Goal: Task Accomplishment & Management: Use online tool/utility

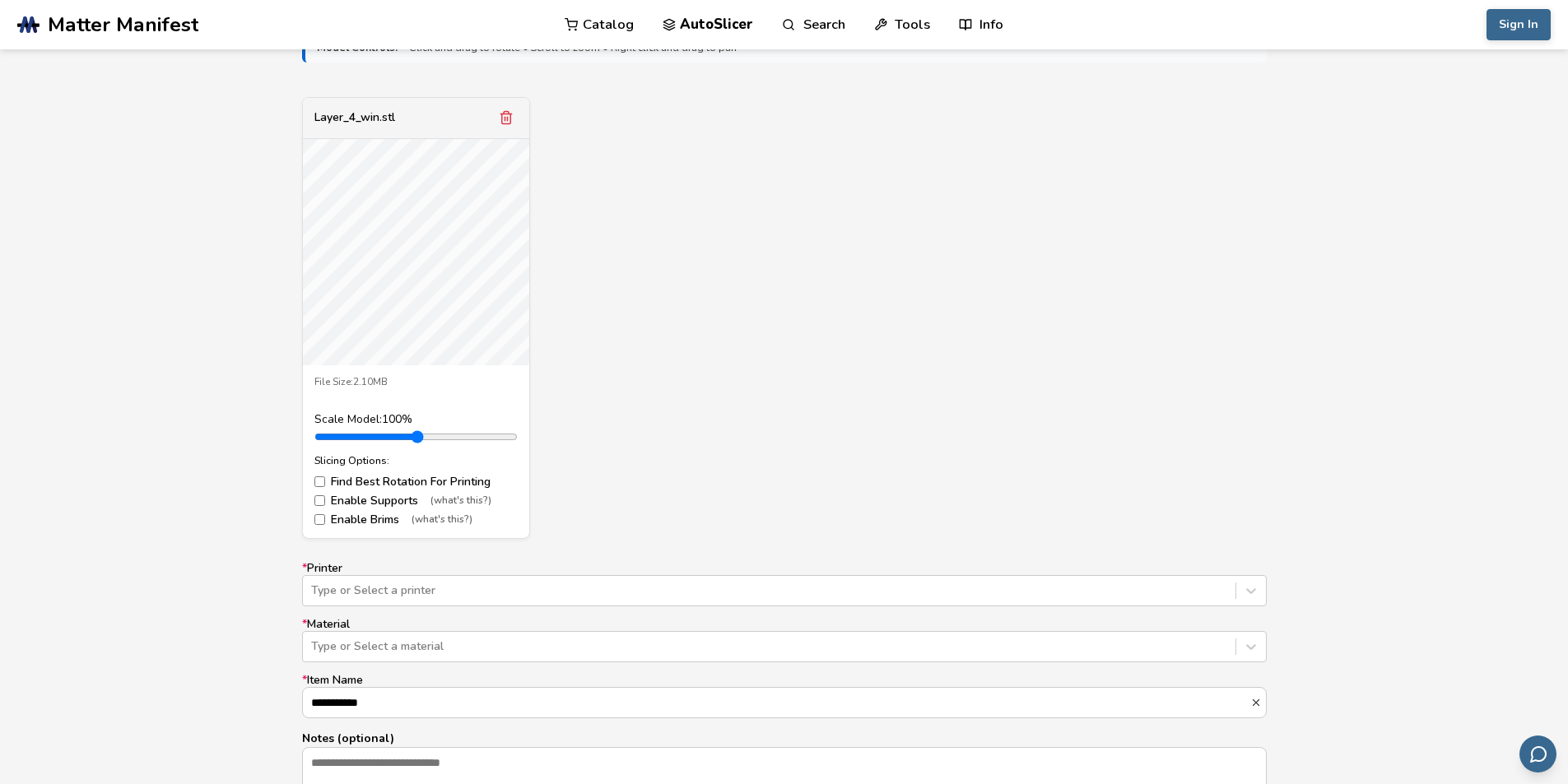
scroll to position [575, 0]
click at [638, 324] on div "Layer_4_win.stl File Size: 2.10MB Scale Model: 100 % Slicing Options: Find Best…" at bounding box center [784, 312] width 965 height 441
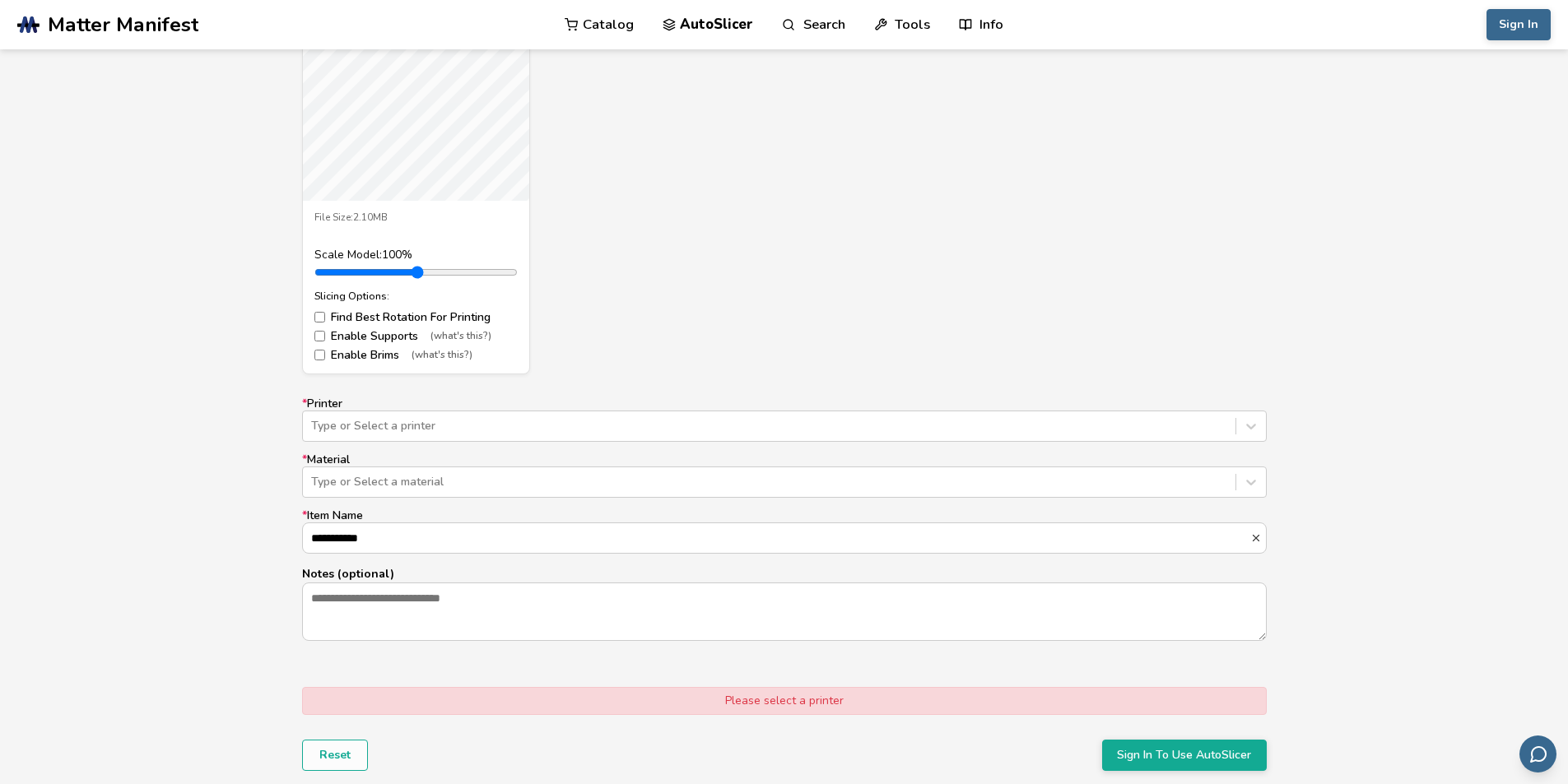
scroll to position [740, 0]
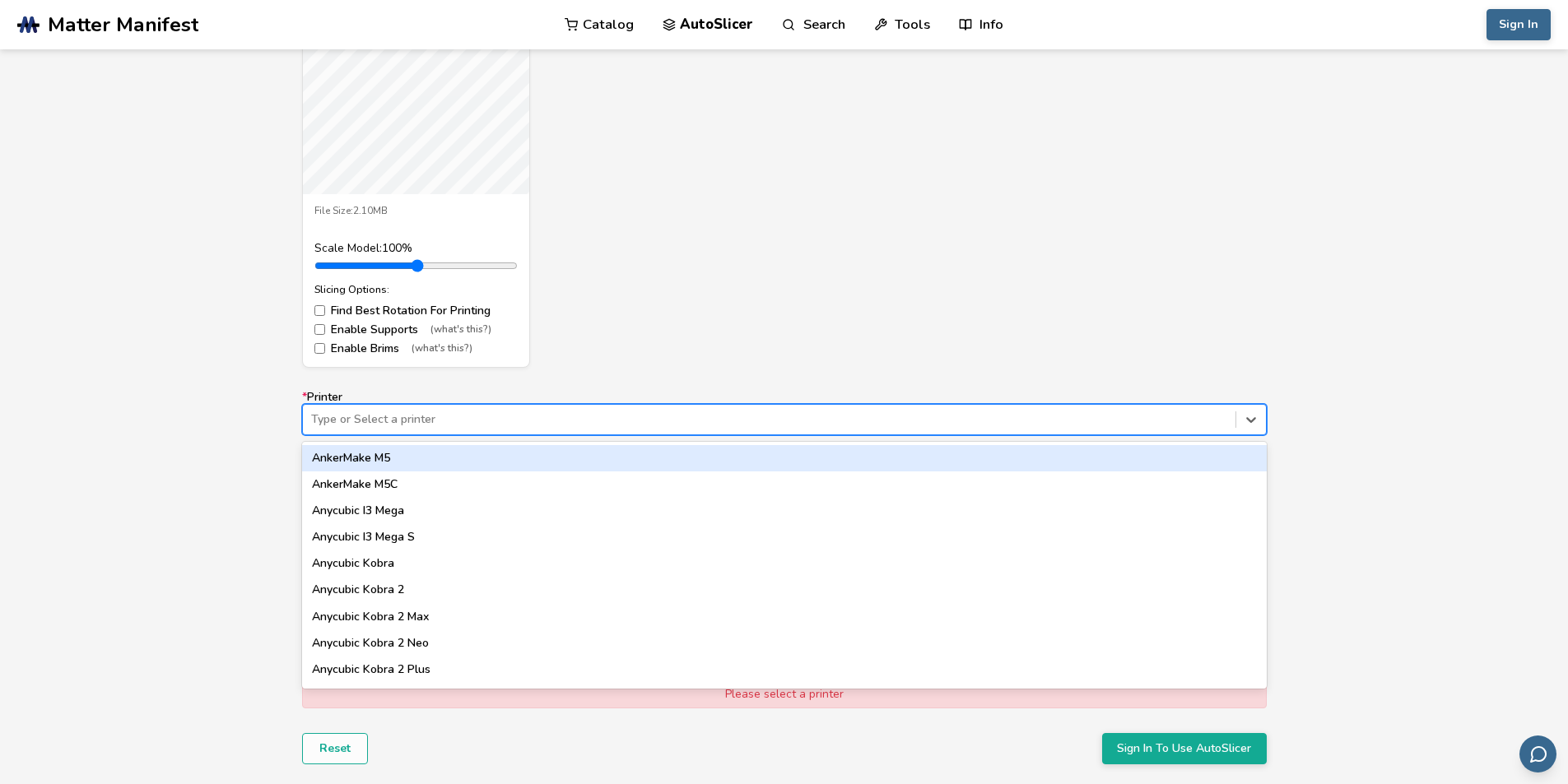
click at [501, 407] on div "Type or Select a printer" at bounding box center [784, 420] width 965 height 31
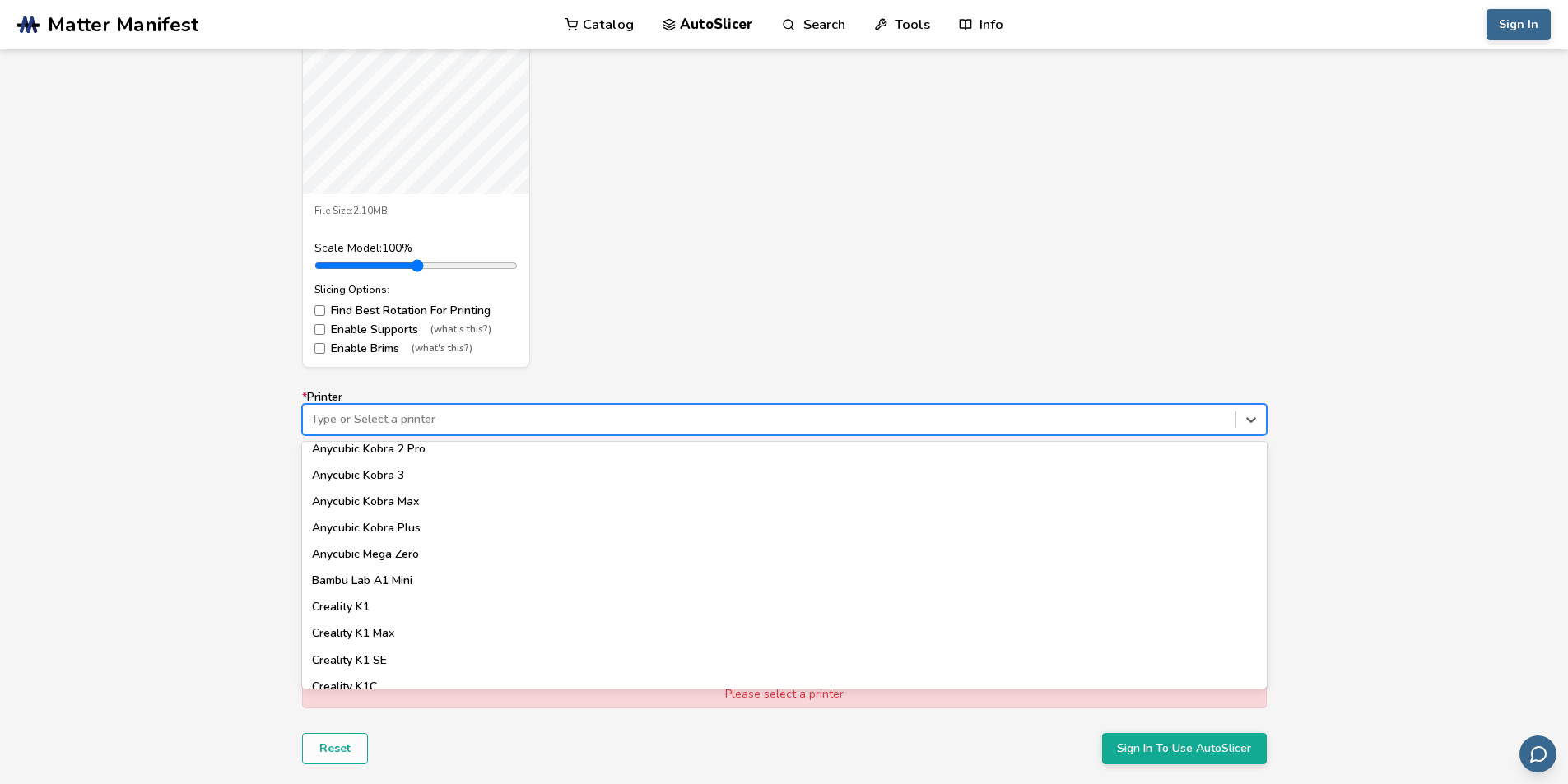
type input "*"
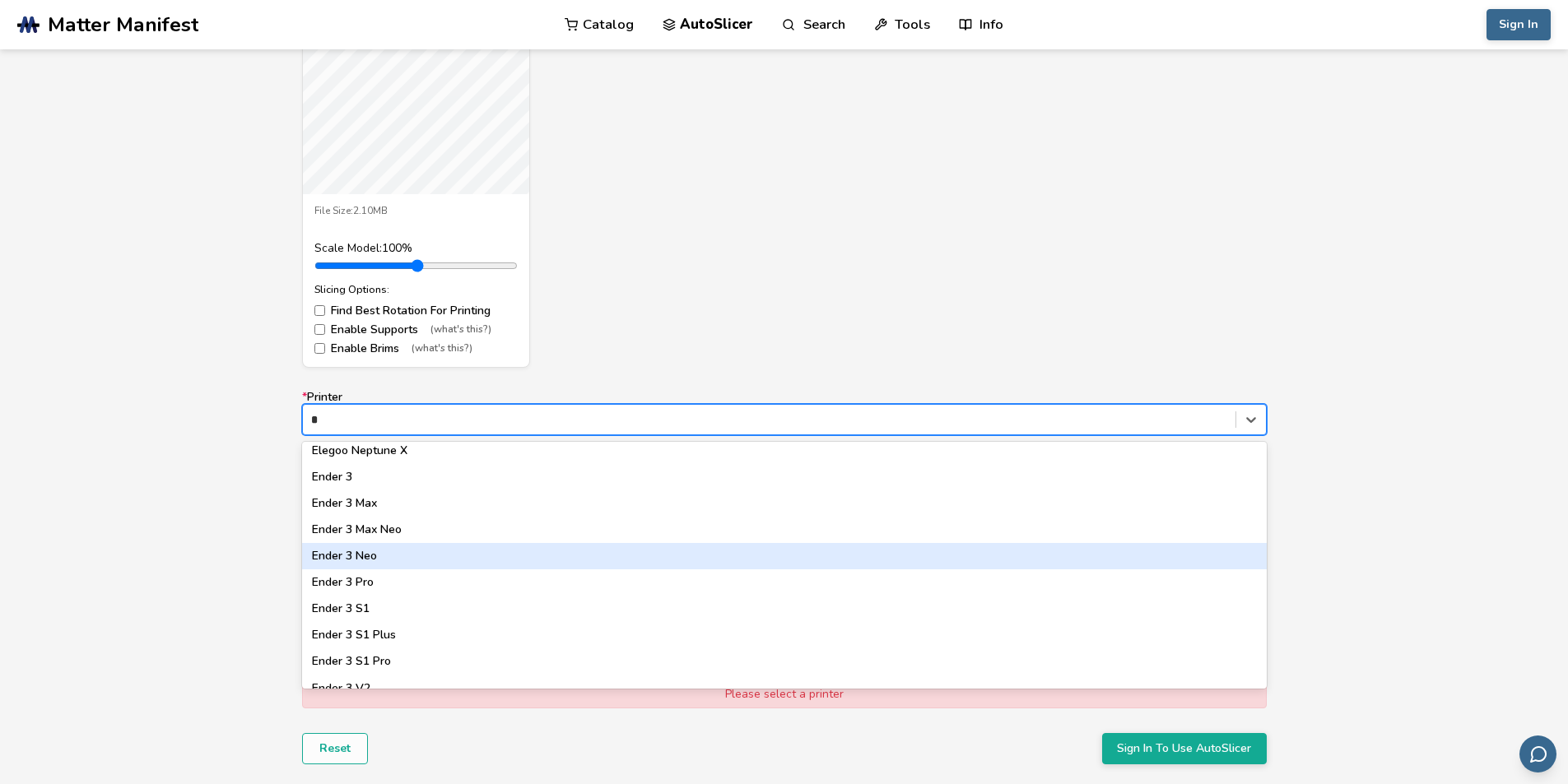
scroll to position [796, 0]
click at [388, 556] on div "Ender 3 Pro" at bounding box center [784, 559] width 965 height 26
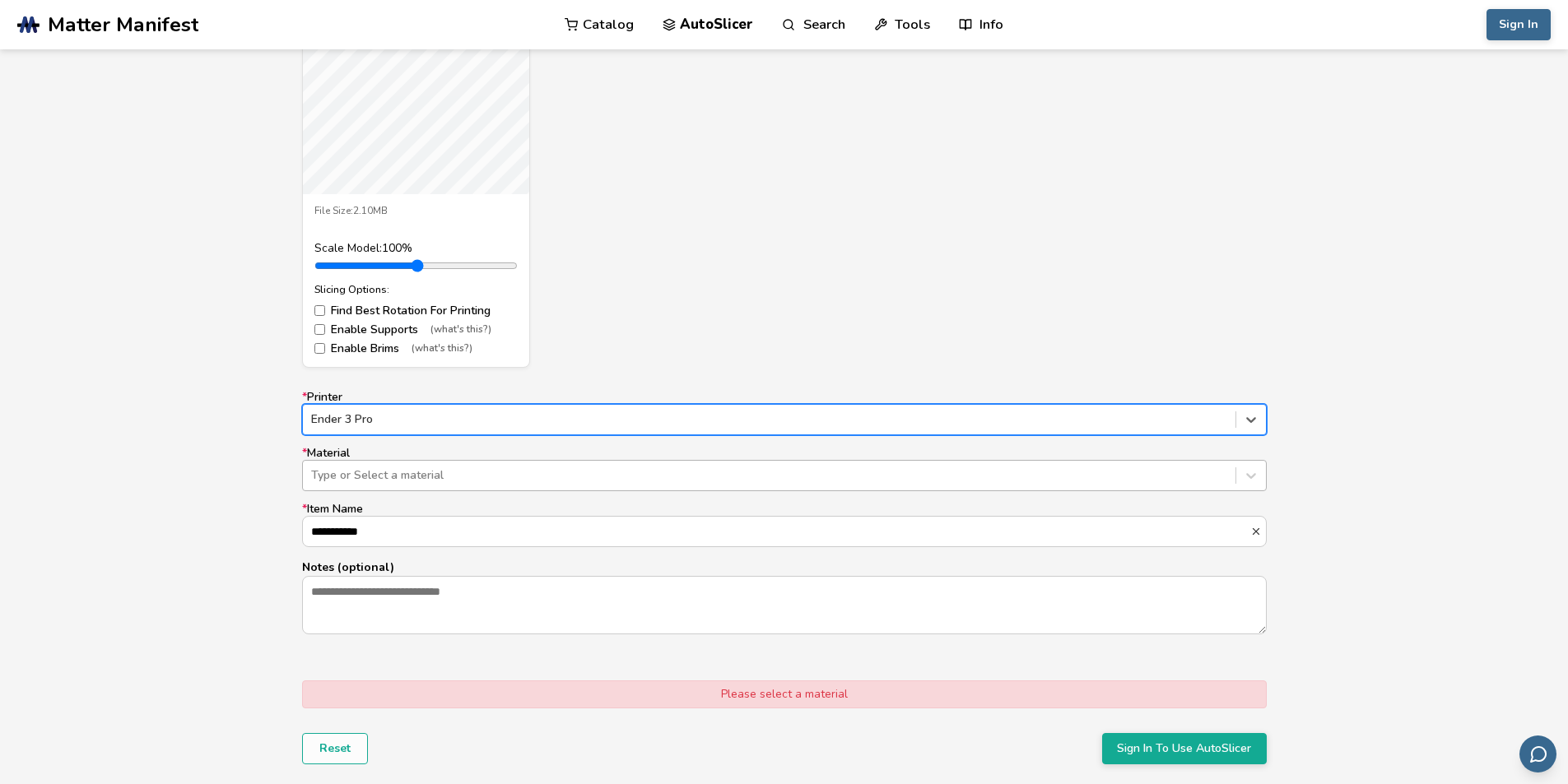
click at [394, 466] on div "Type or Select a material" at bounding box center [769, 475] width 932 height 23
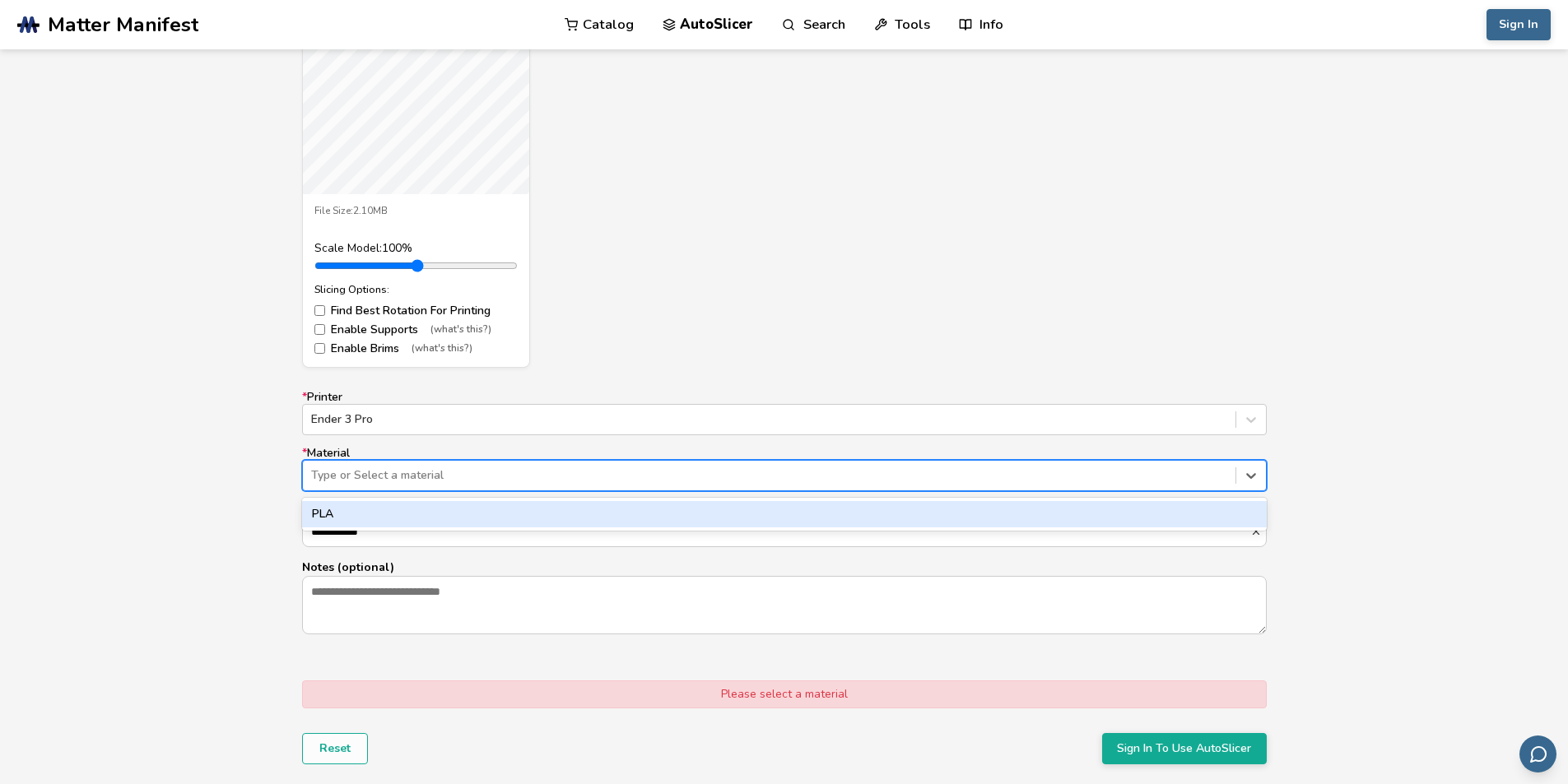
click at [395, 518] on div "PLA" at bounding box center [784, 514] width 965 height 26
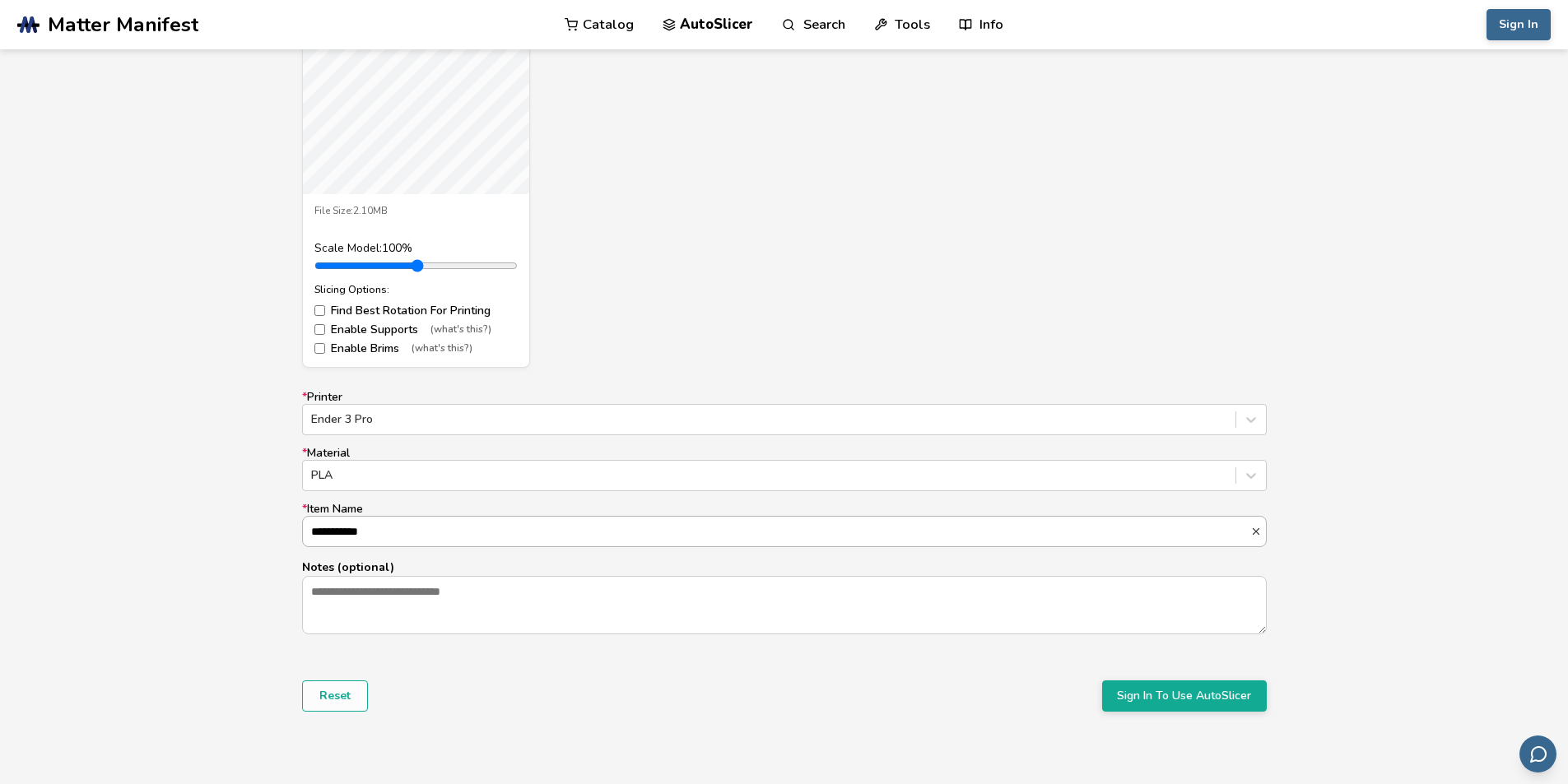
click at [397, 525] on input "**********" at bounding box center [777, 531] width 947 height 29
click at [1165, 704] on button "Sign In To Use AutoSlicer" at bounding box center [1184, 696] width 165 height 31
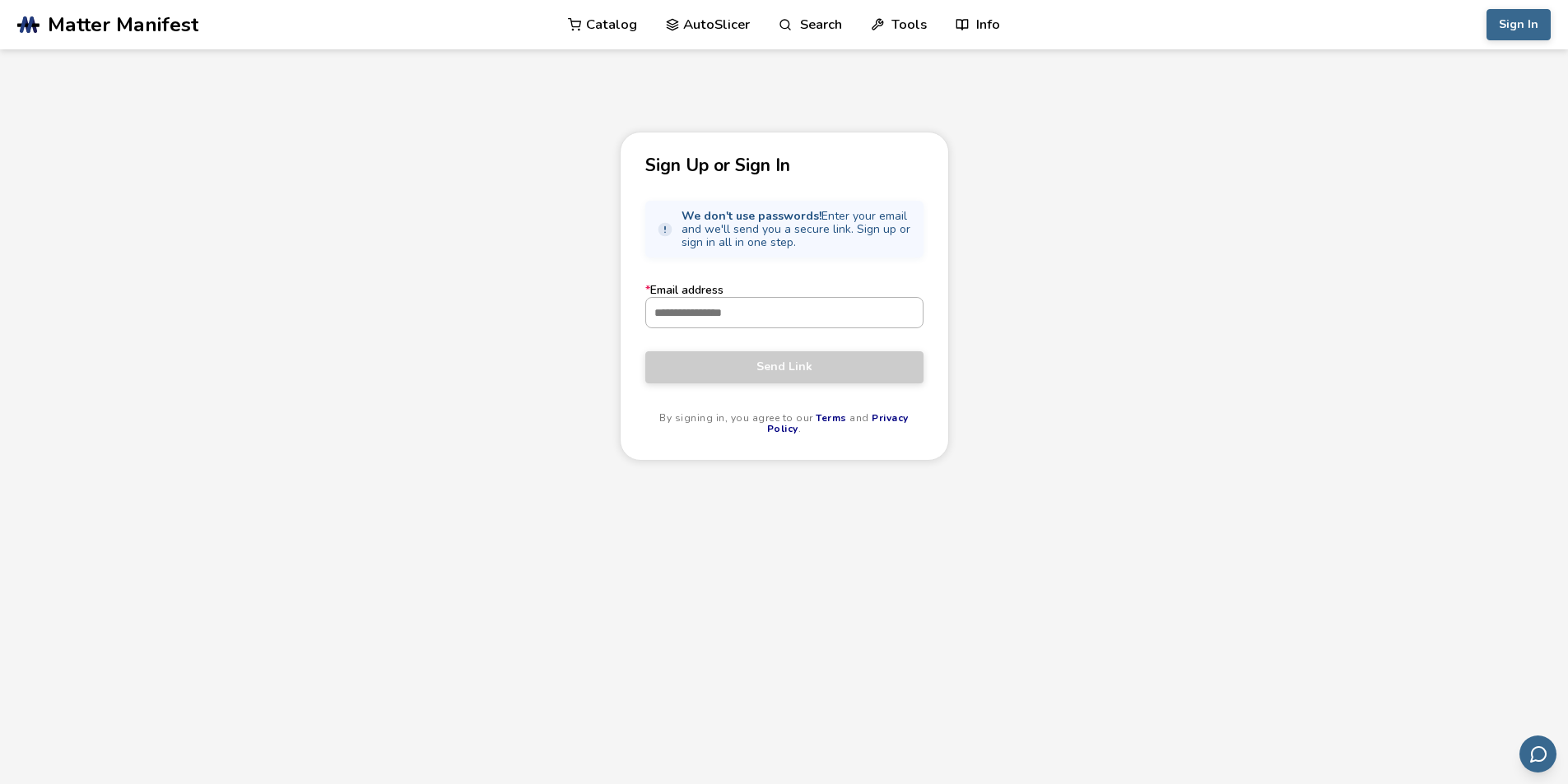
click at [709, 317] on input "* Email address" at bounding box center [784, 312] width 276 height 29
type input "**********"
click at [762, 361] on span "Send Link" at bounding box center [784, 366] width 254 height 13
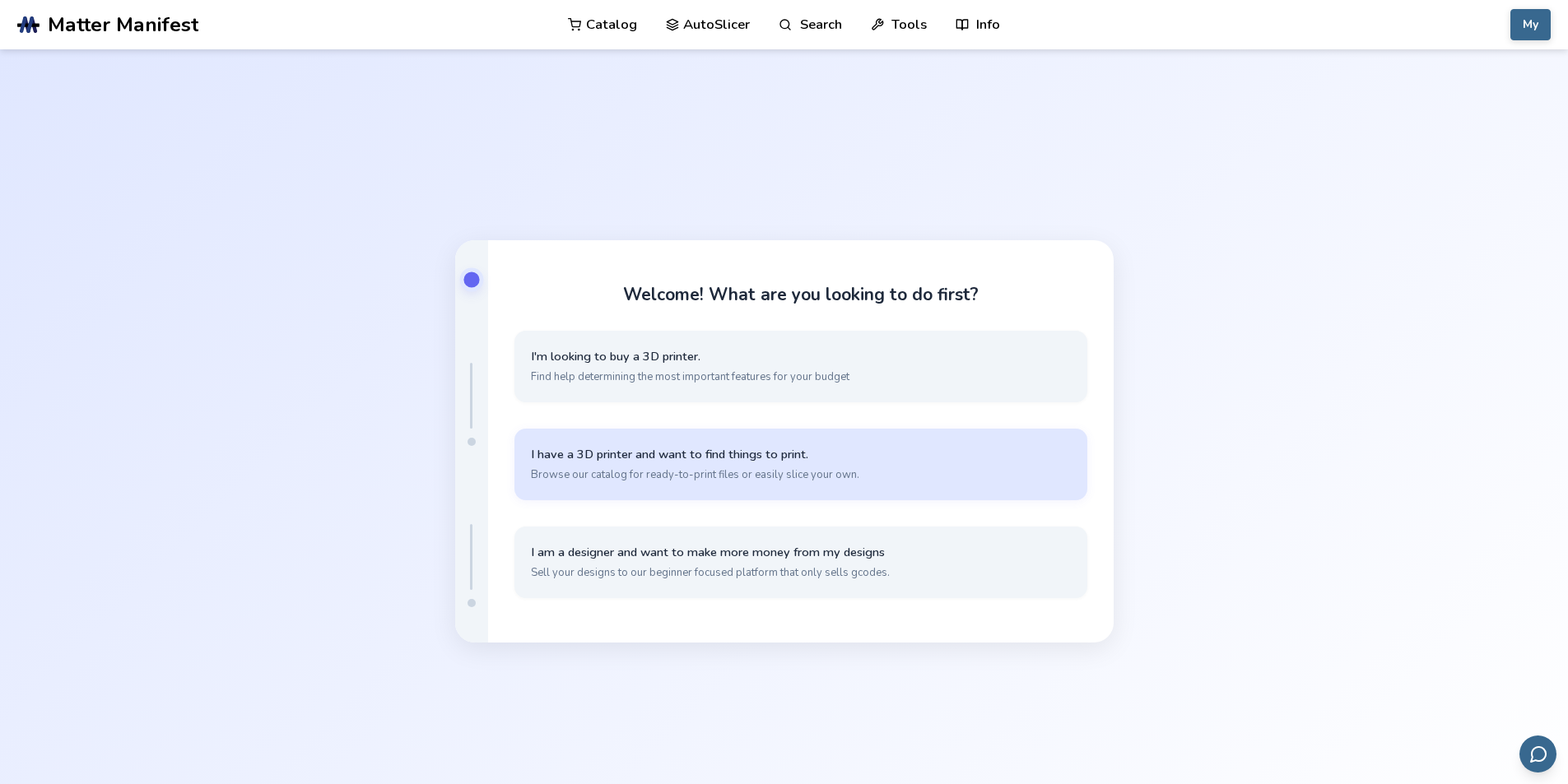
click at [708, 479] on span "Browse our catalog for ready-to-print files or easily slice your own." at bounding box center [800, 474] width 539 height 15
click at [587, 461] on span "I have my own models that I want to slice" at bounding box center [800, 454] width 539 height 16
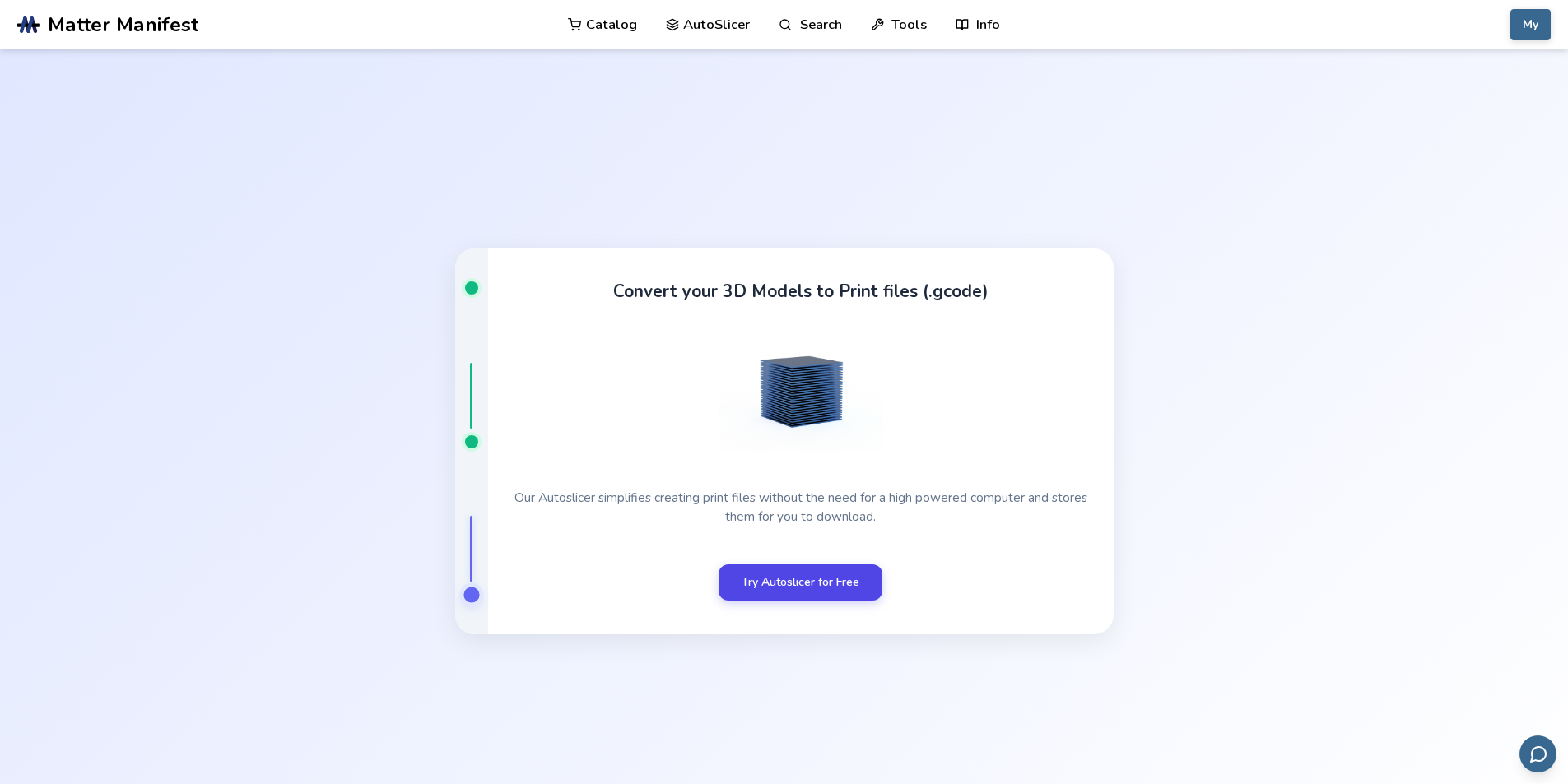
click at [775, 590] on link "Try Autoslicer for Free" at bounding box center [800, 582] width 164 height 36
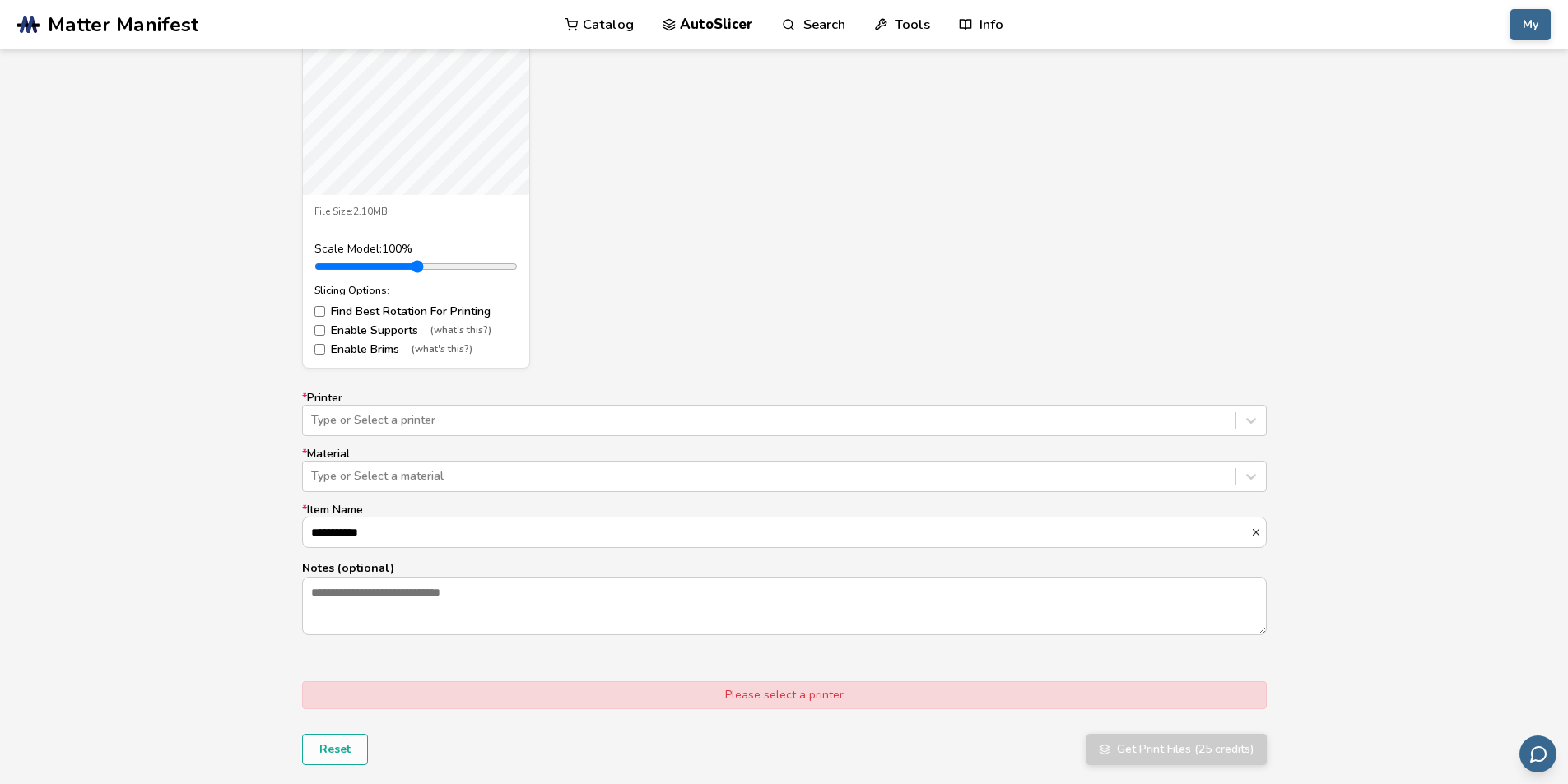
scroll to position [740, 0]
click at [501, 431] on div "Type or Select a printer" at bounding box center [784, 420] width 965 height 31
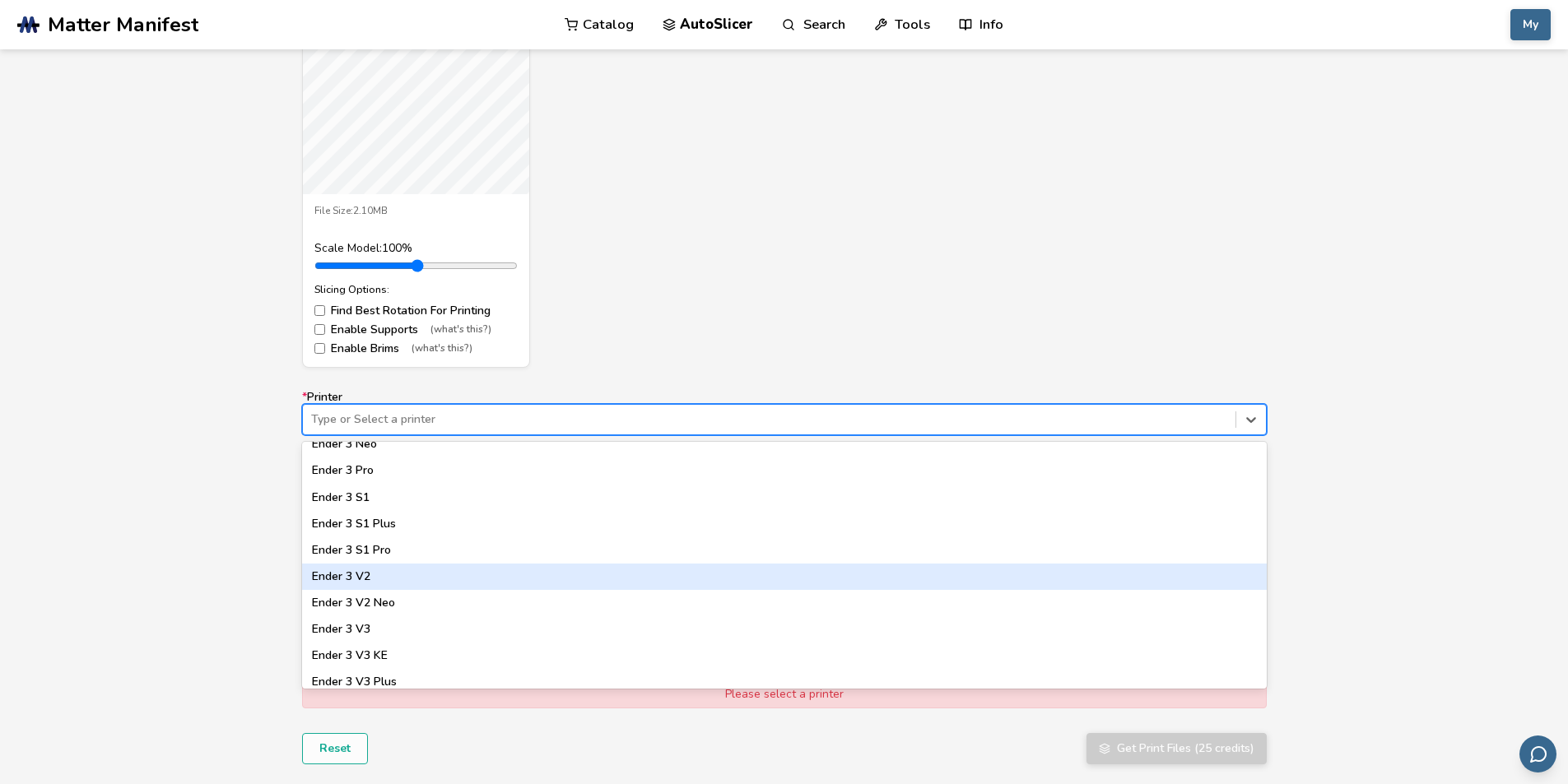
scroll to position [987, 0]
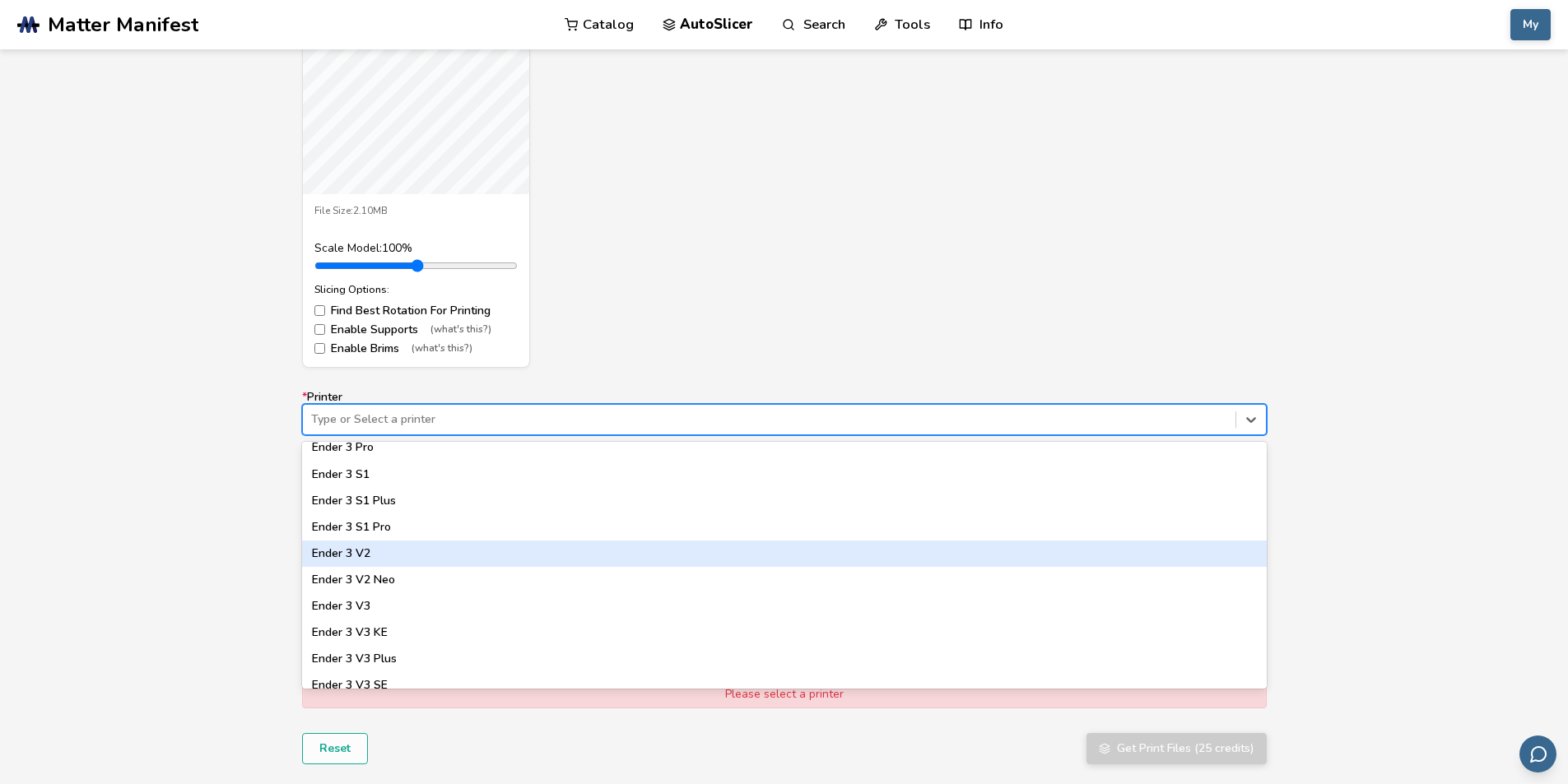
click at [439, 554] on div "Ender 3 V2" at bounding box center [784, 553] width 965 height 26
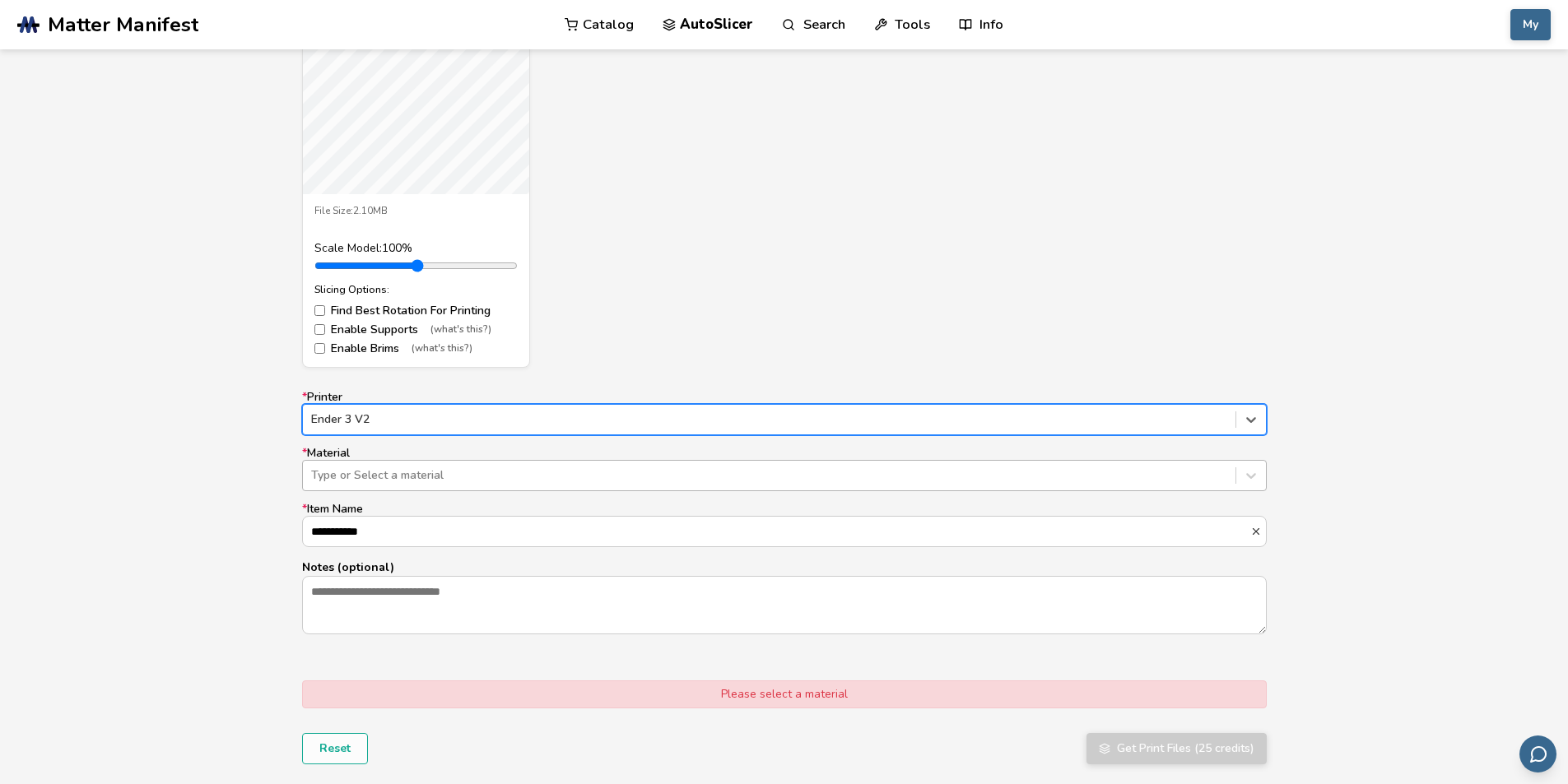
click at [458, 481] on div at bounding box center [769, 475] width 916 height 16
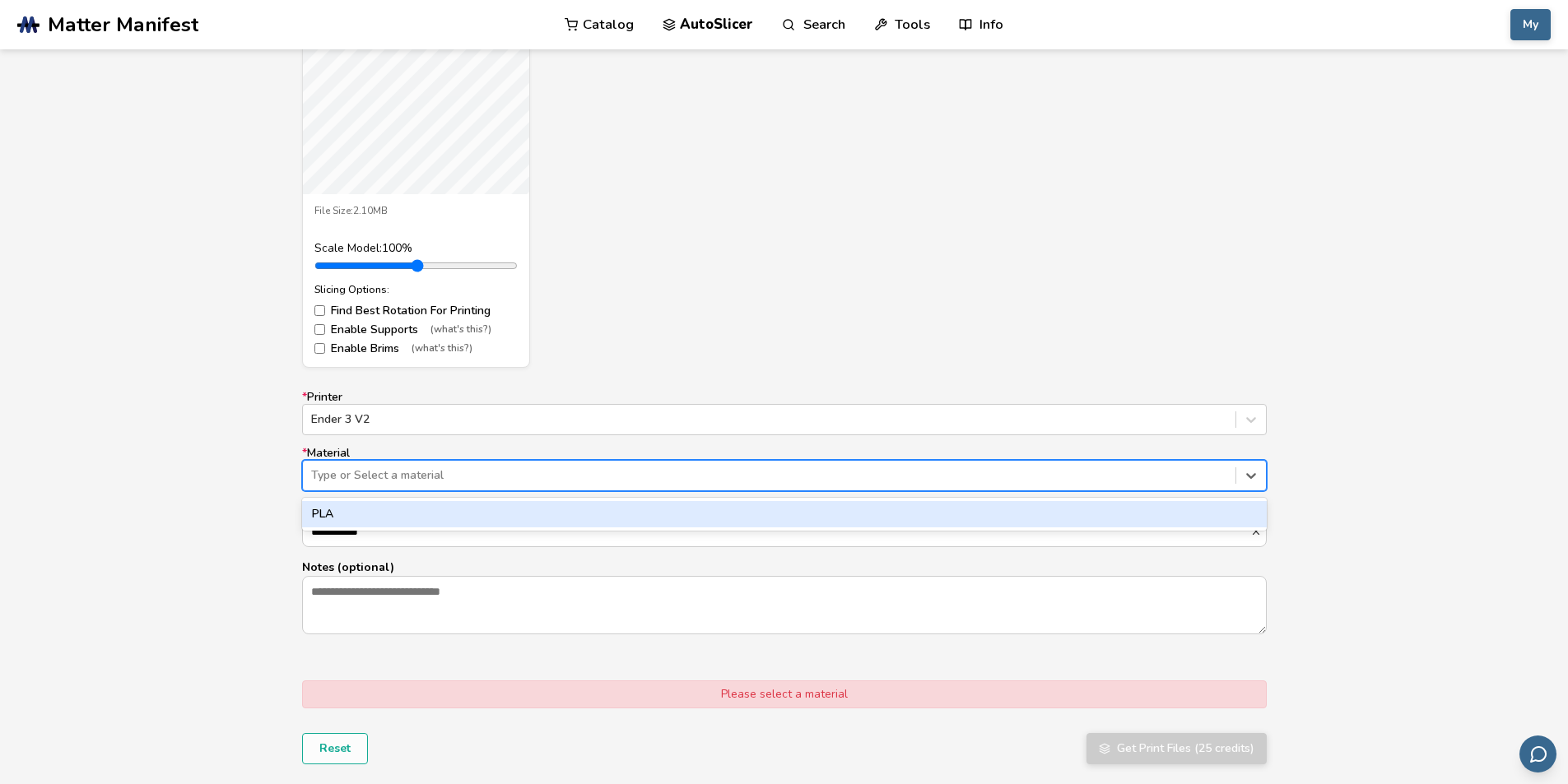
click at [450, 517] on div "PLA" at bounding box center [784, 514] width 965 height 26
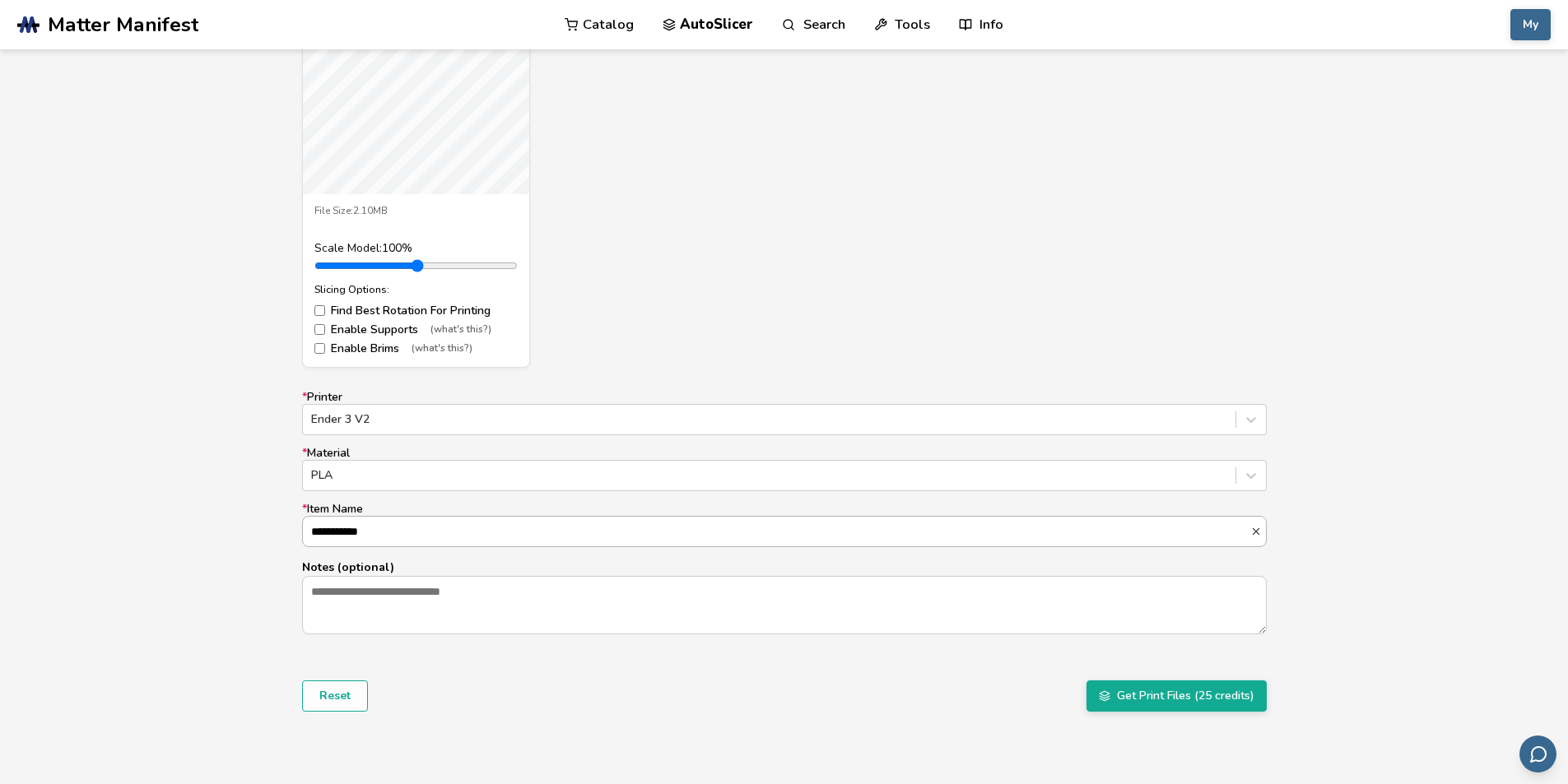
click at [447, 536] on input "**********" at bounding box center [777, 531] width 947 height 29
click at [458, 594] on textarea "Notes (optional)" at bounding box center [784, 604] width 963 height 56
click at [1171, 696] on button "Get Print Files (25 credits)" at bounding box center [1177, 696] width 180 height 31
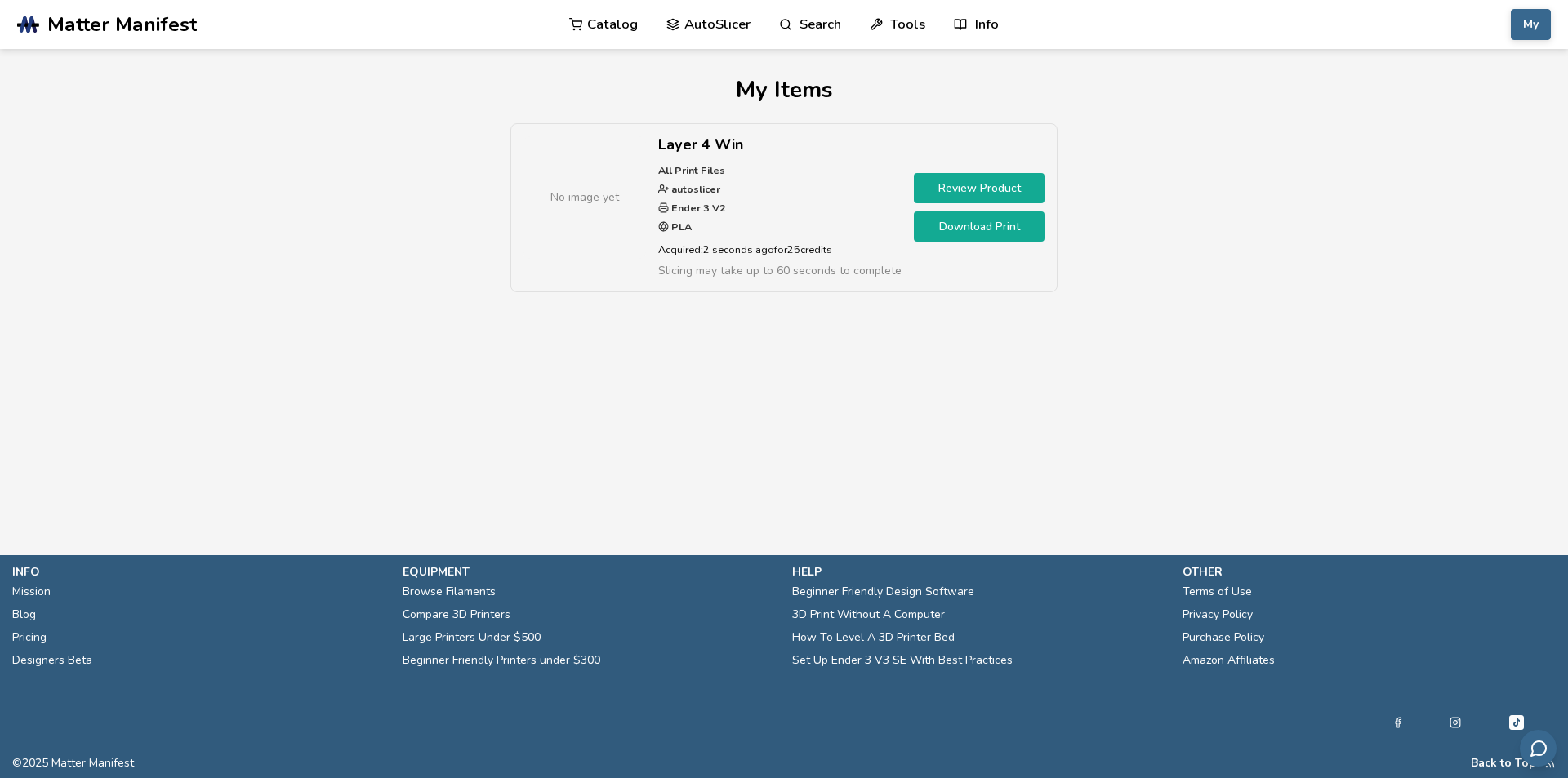
click at [972, 190] on link "Review Product" at bounding box center [979, 187] width 131 height 30
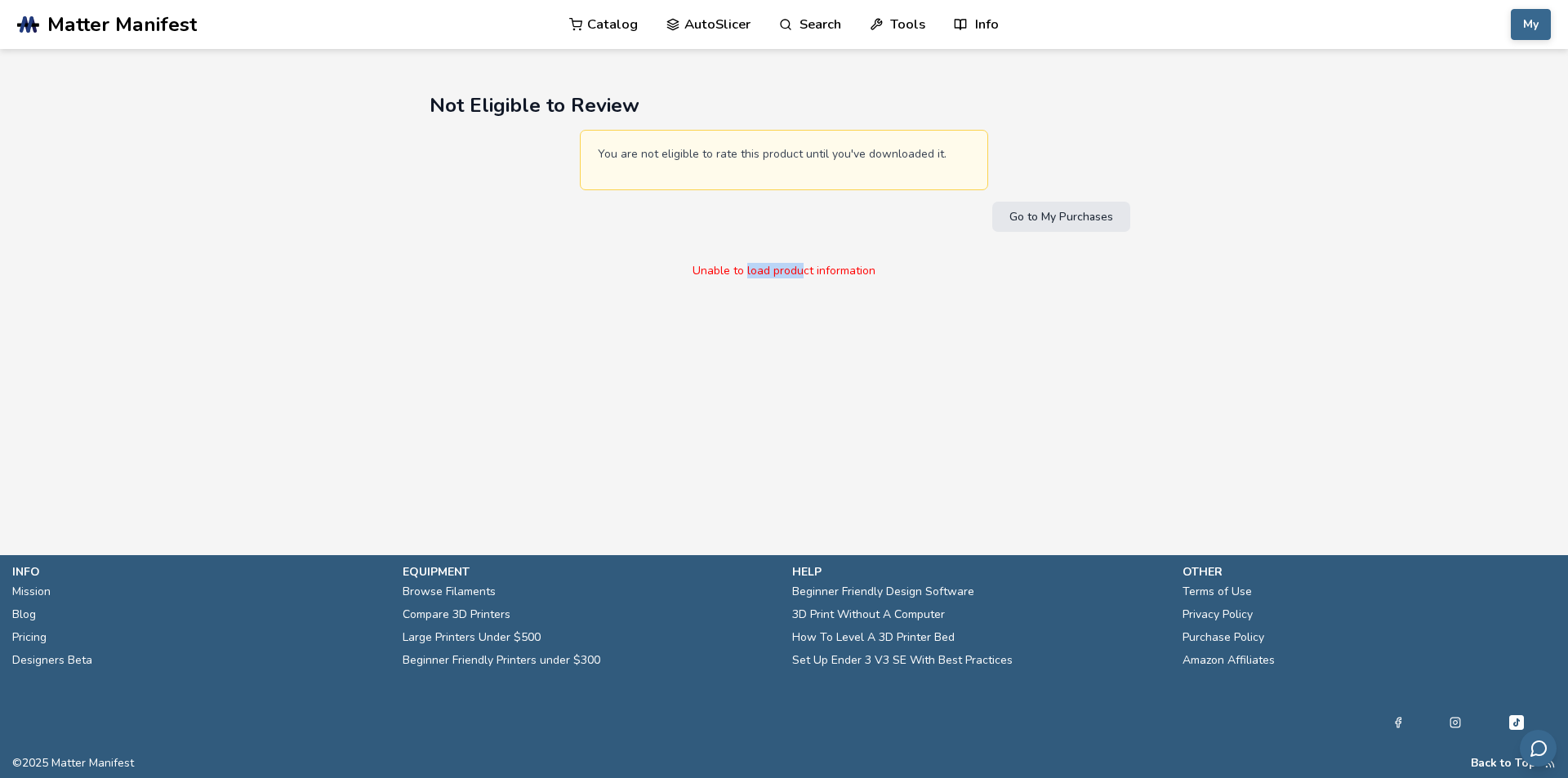
drag, startPoint x: 799, startPoint y: 293, endPoint x: 744, endPoint y: 301, distance: 55.6
click at [746, 301] on main "Not Eligible to Review You are not eligible to rate this product until you've d…" at bounding box center [784, 252] width 1568 height 506
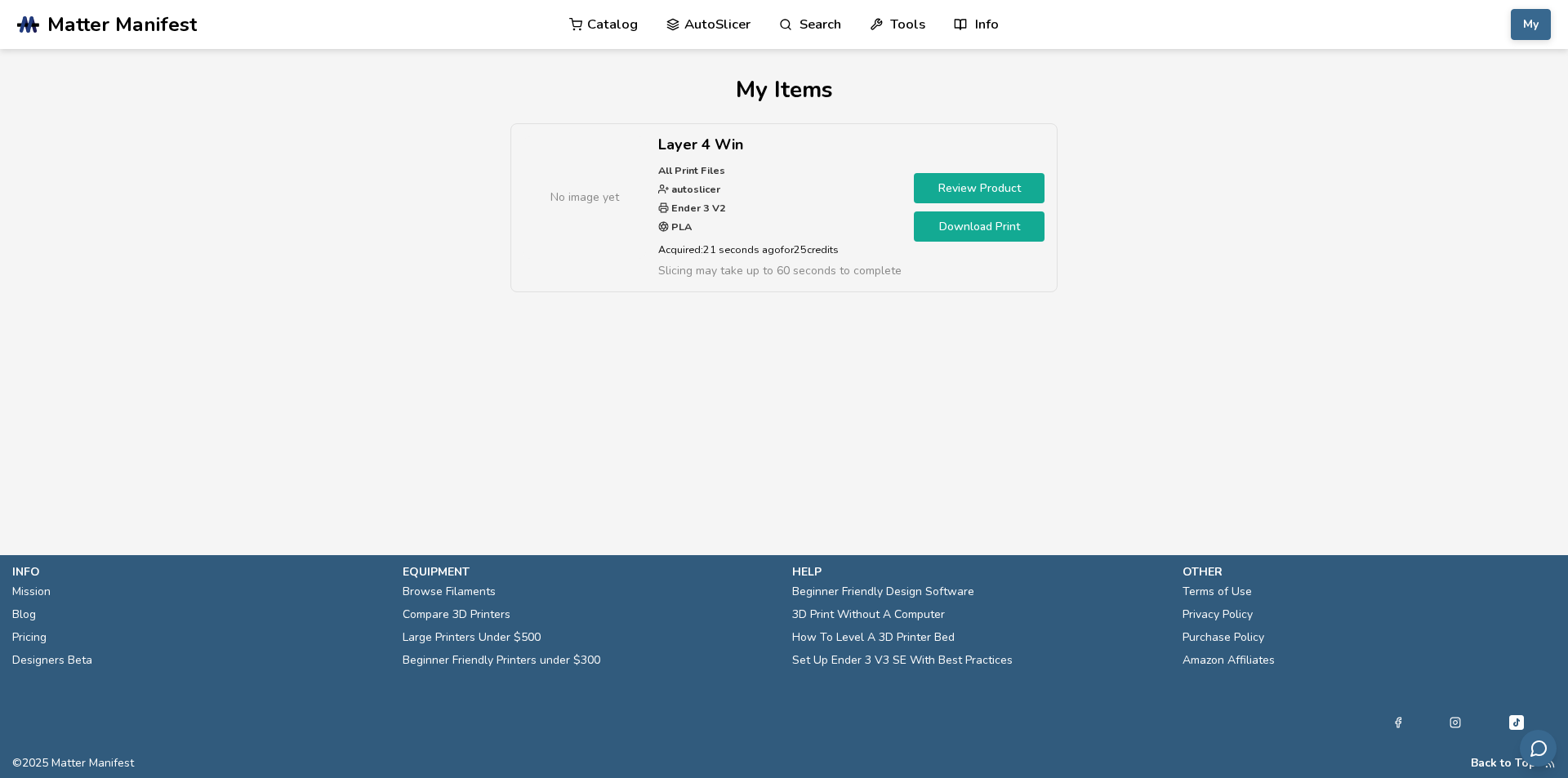
click at [977, 224] on link "Download Print" at bounding box center [979, 226] width 131 height 30
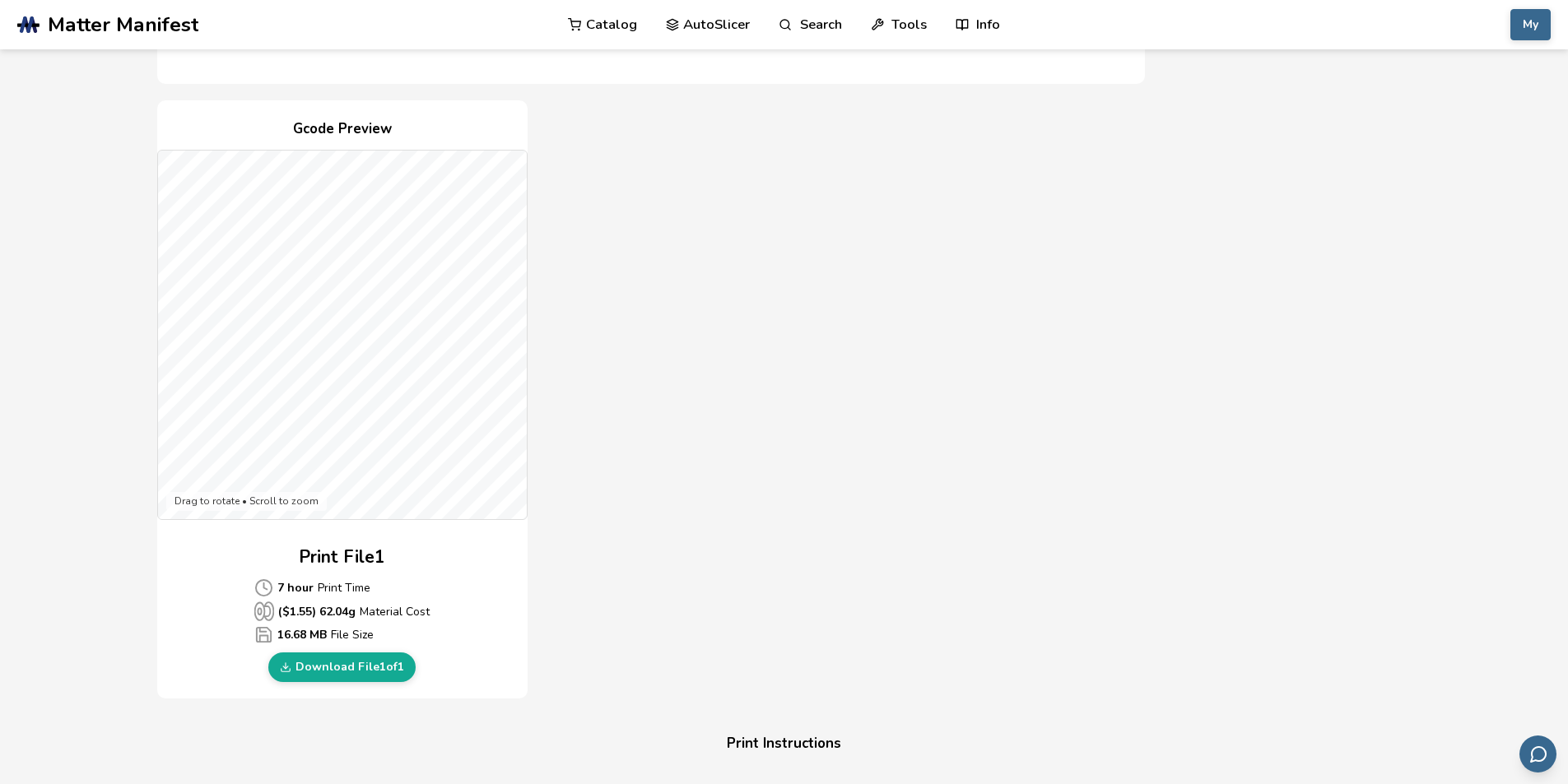
scroll to position [329, 0]
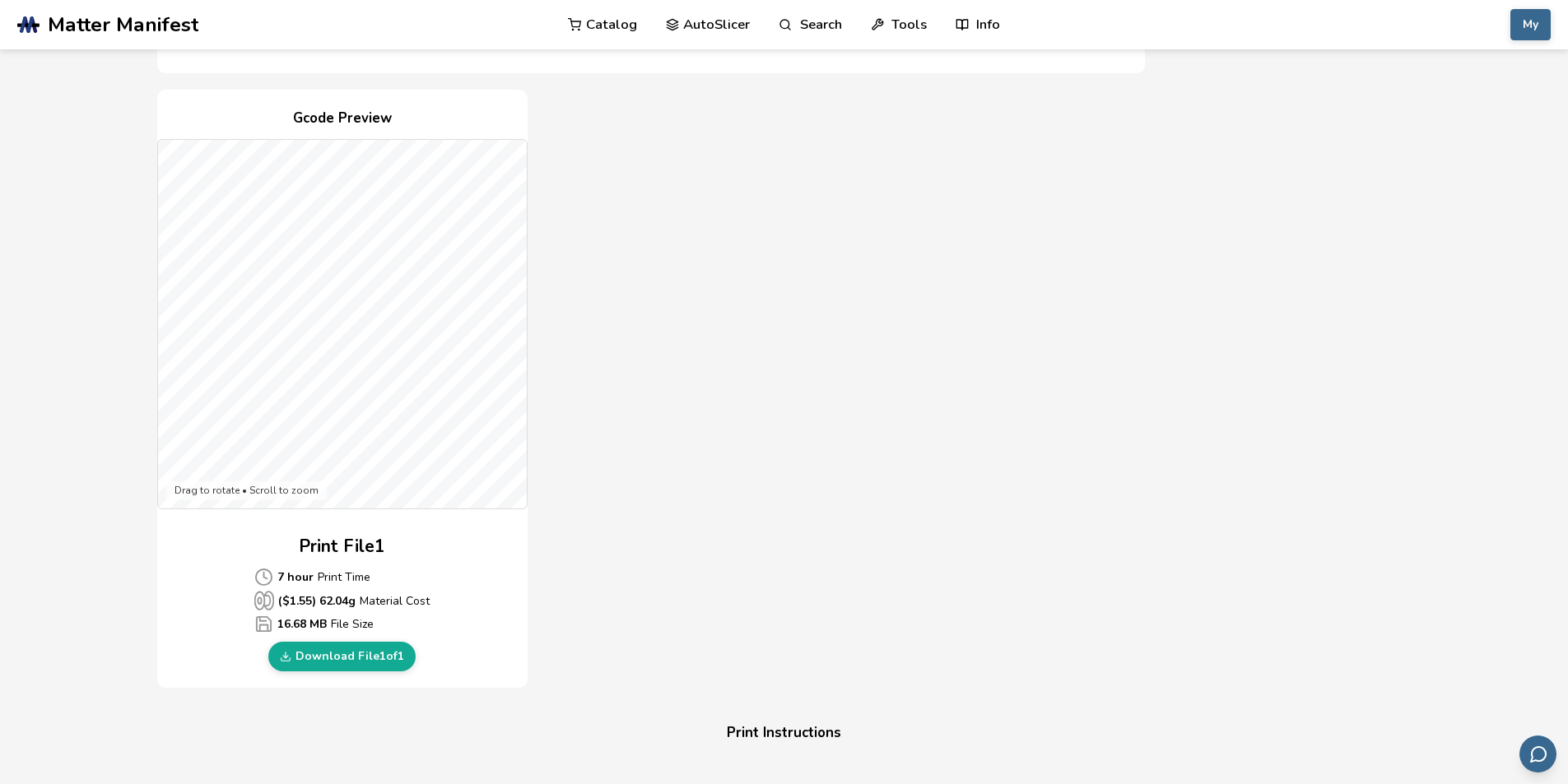
drag, startPoint x: 738, startPoint y: 341, endPoint x: 744, endPoint y: 336, distance: 7.8
click at [743, 334] on div "Gcode Preview Drag to rotate • Scroll to zoom Print File 1 7 hour Print Time ($…" at bounding box center [651, 389] width 988 height 599
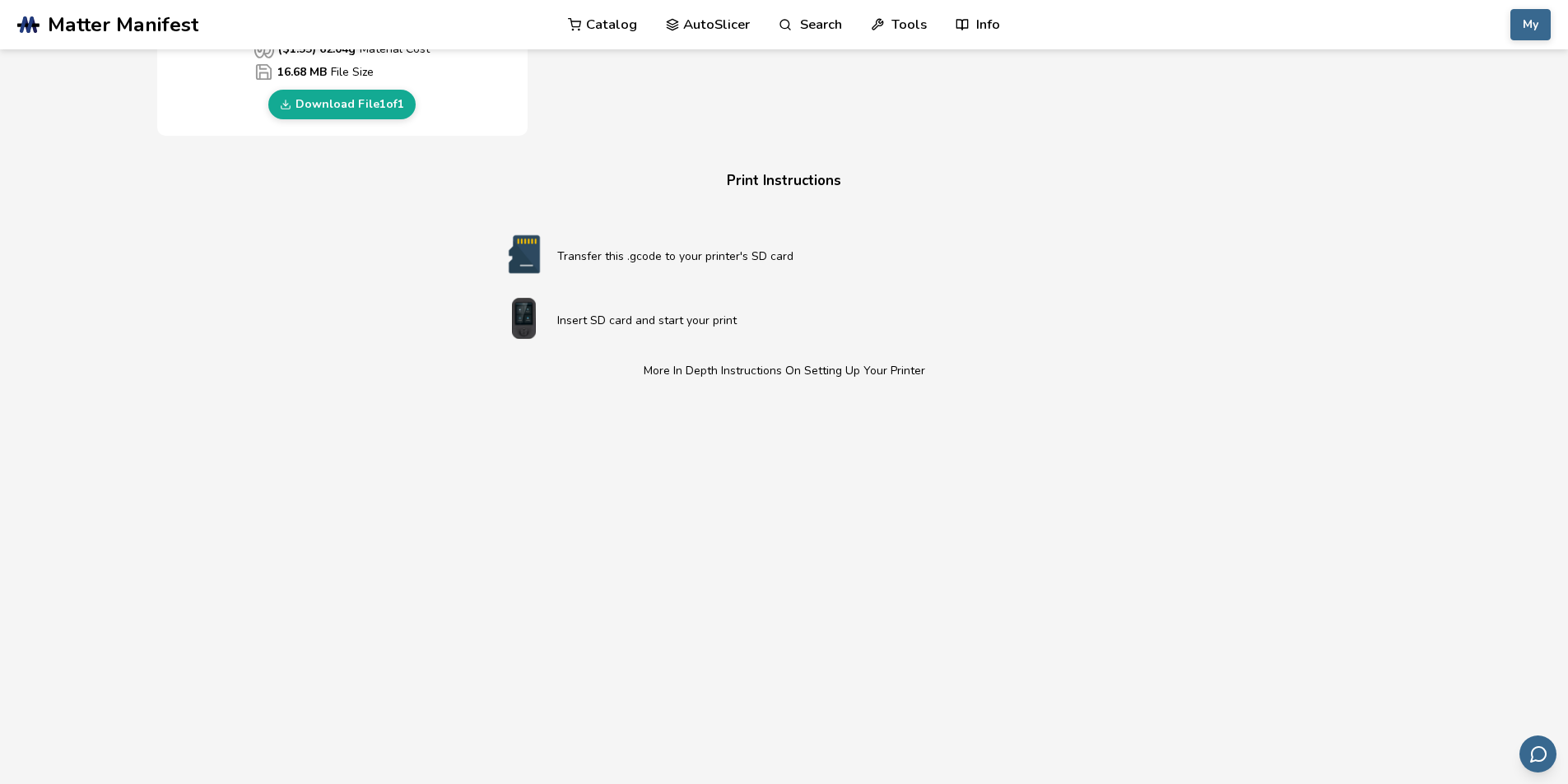
scroll to position [658, 0]
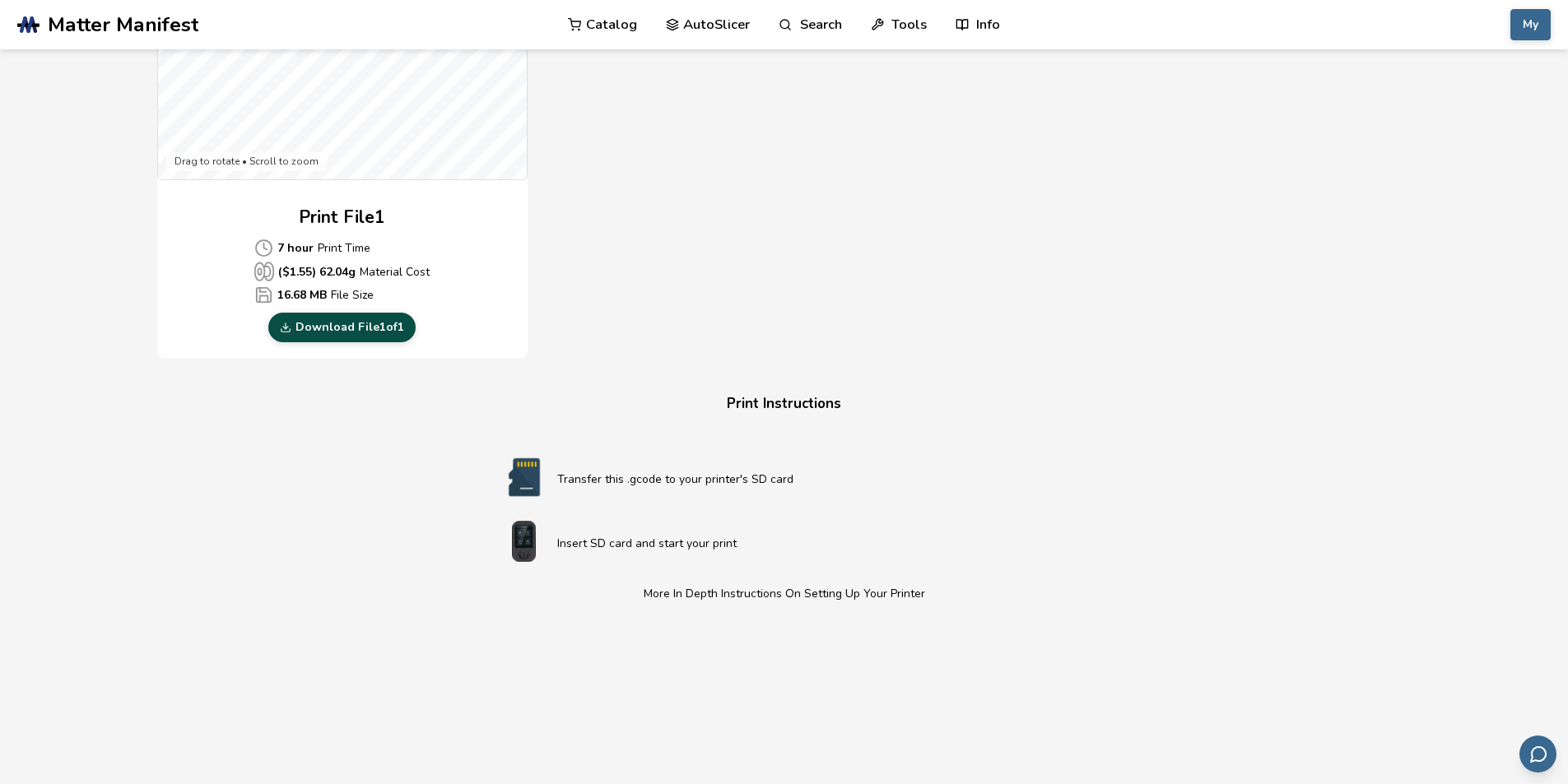
click at [350, 329] on link "Download File 1 of 1" at bounding box center [342, 327] width 147 height 29
click at [406, 455] on div "Download Your Print File Layer 4 Win All Print Files Created By: autoslicer 1 P…" at bounding box center [784, 200] width 1254 height 1559
